Goal: Navigation & Orientation: Find specific page/section

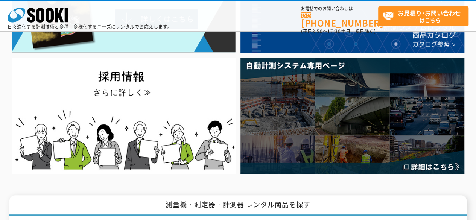
scroll to position [122, 0]
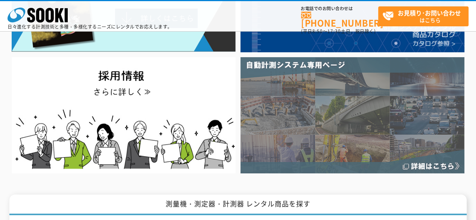
click at [375, 111] on img at bounding box center [352, 115] width 224 height 116
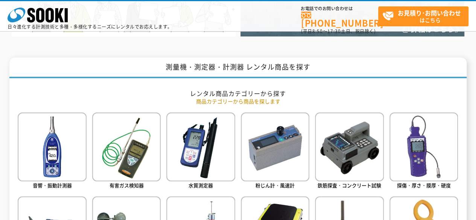
scroll to position [259, 0]
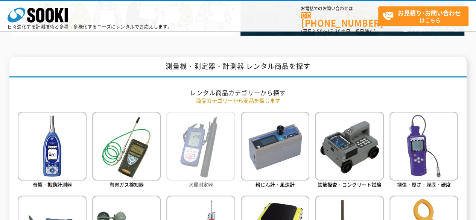
click at [220, 134] on img at bounding box center [200, 146] width 68 height 68
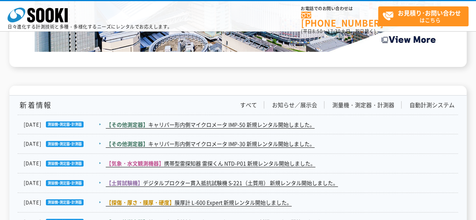
scroll to position [1166, 0]
click at [246, 106] on link "すべて" at bounding box center [248, 105] width 17 height 8
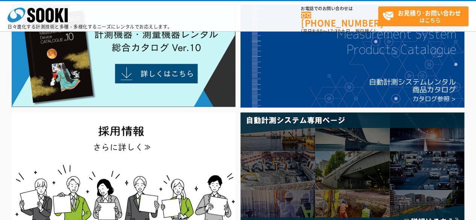
scroll to position [0, 0]
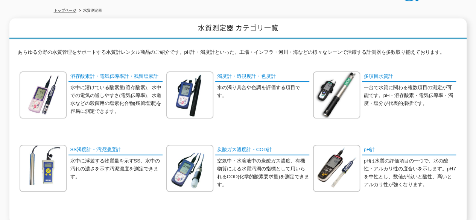
scroll to position [99, 0]
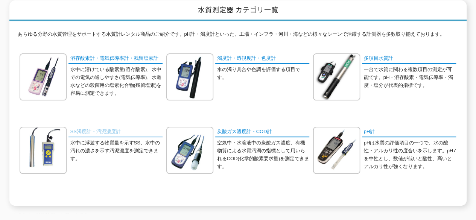
click at [108, 127] on link "SS濁度計・汚泥濃度計" at bounding box center [115, 132] width 94 height 11
